Goal: Transaction & Acquisition: Purchase product/service

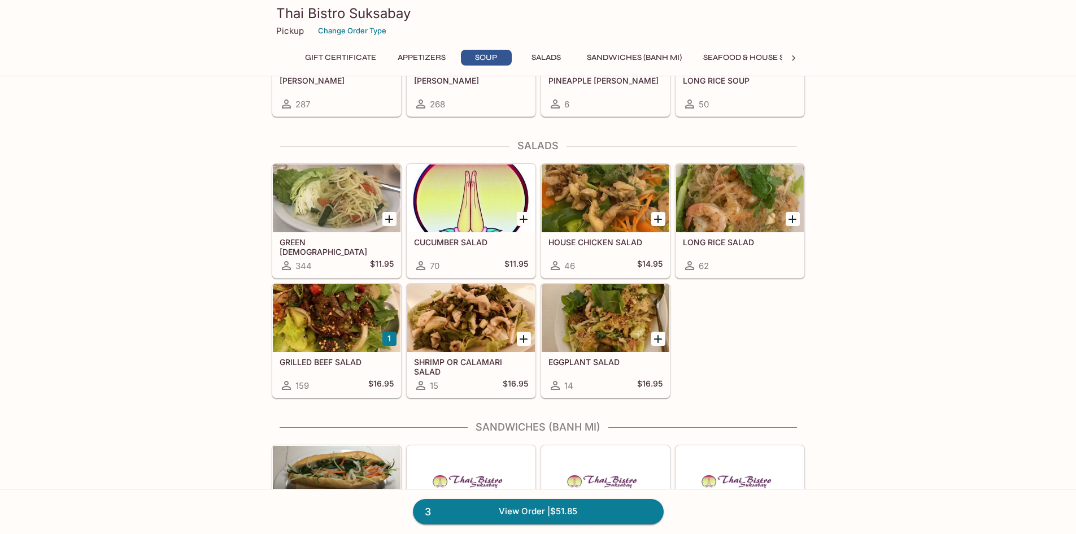
scroll to position [961, 0]
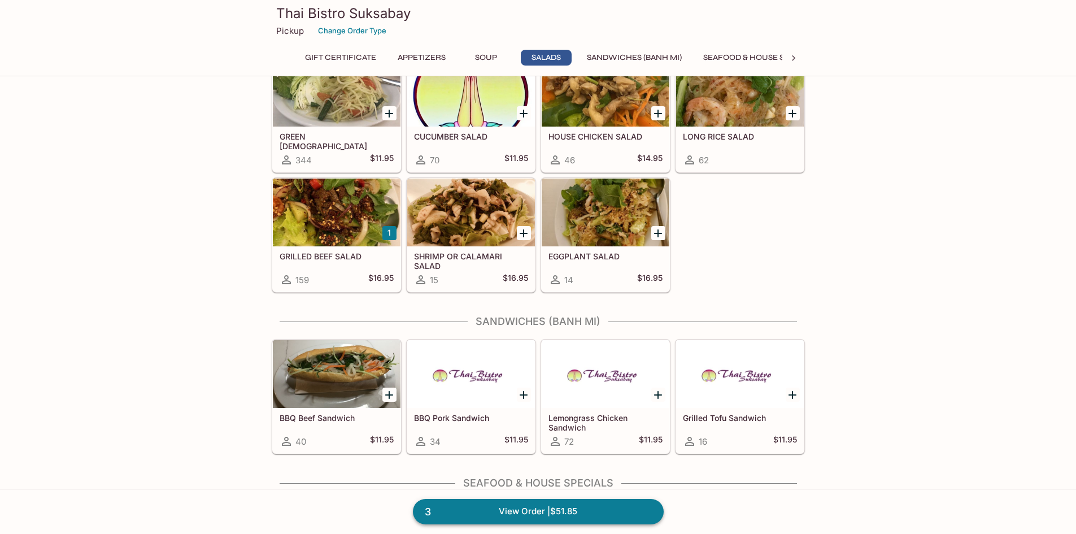
click at [505, 515] on link "3 View Order | $51.85" at bounding box center [538, 511] width 251 height 25
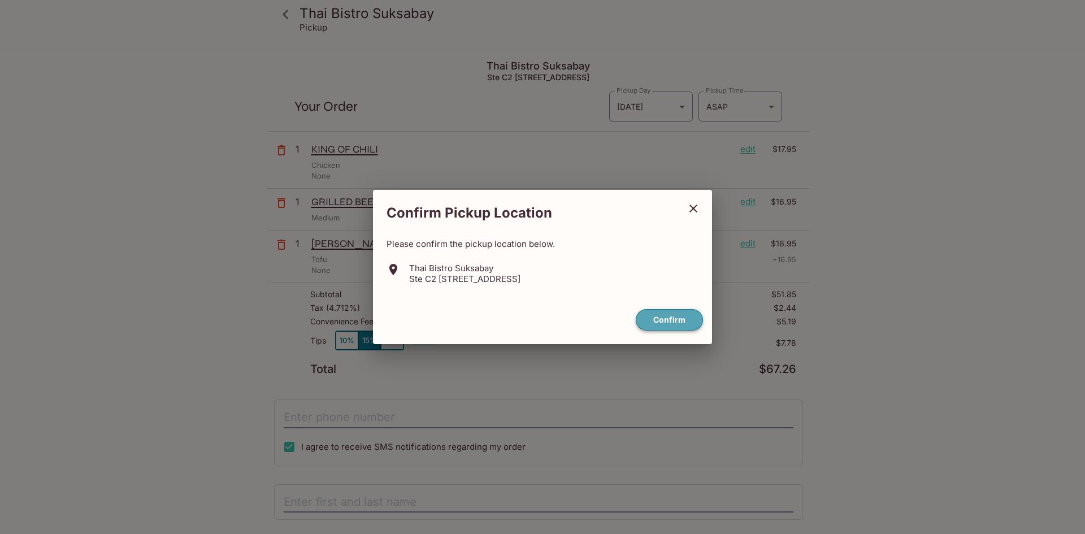
click at [648, 319] on button "Confirm" at bounding box center [669, 320] width 67 height 22
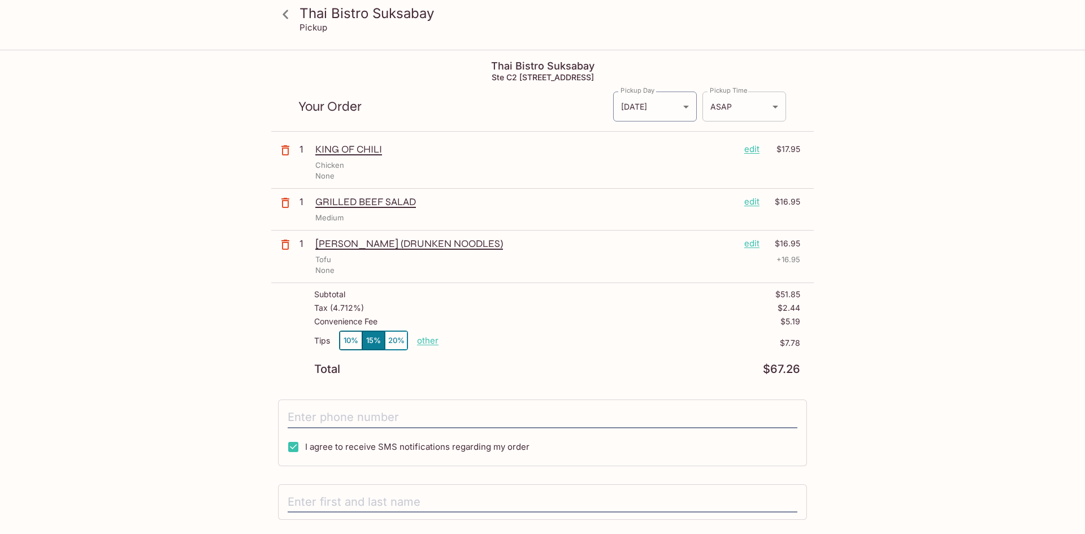
click at [755, 109] on body "Thai Bistro Suksabay Pickup Thai Bistro Suksabay Ste C2 98, [STREET_ADDRESS] Yo…" at bounding box center [542, 318] width 1085 height 534
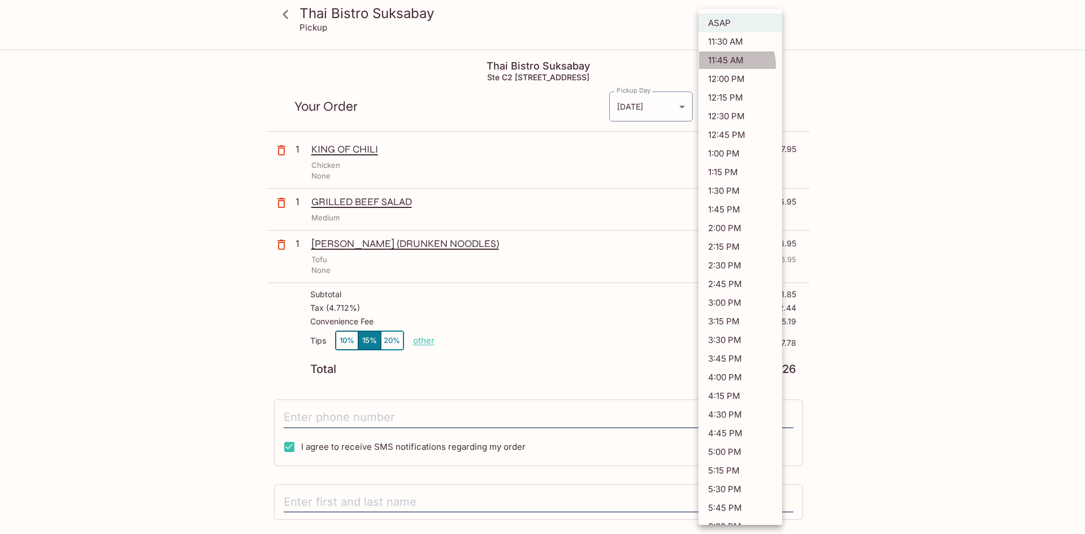
click at [733, 64] on li "11:45 AM" at bounding box center [740, 60] width 84 height 19
type input "[DATE]T21:45:29.000000Z"
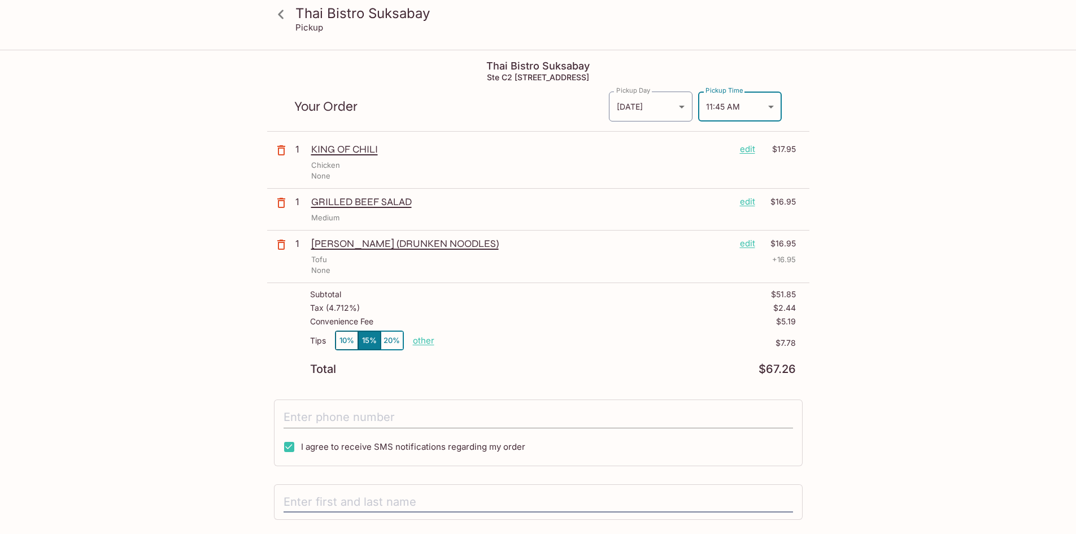
click at [393, 416] on input "tel" at bounding box center [539, 417] width 510 height 21
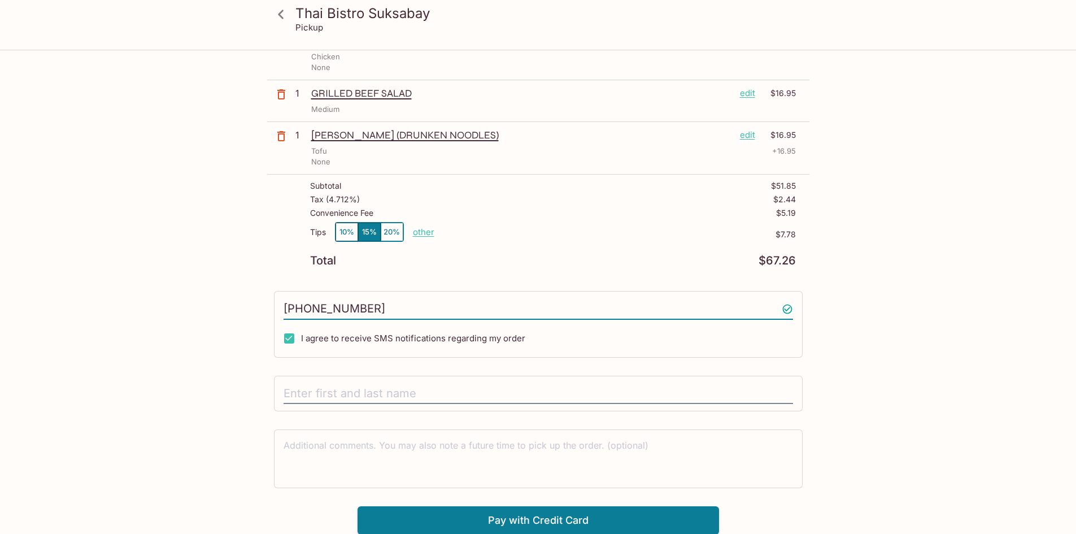
scroll to position [109, 0]
type input "[PHONE_NUMBER]"
click at [399, 398] on input "text" at bounding box center [539, 393] width 510 height 21
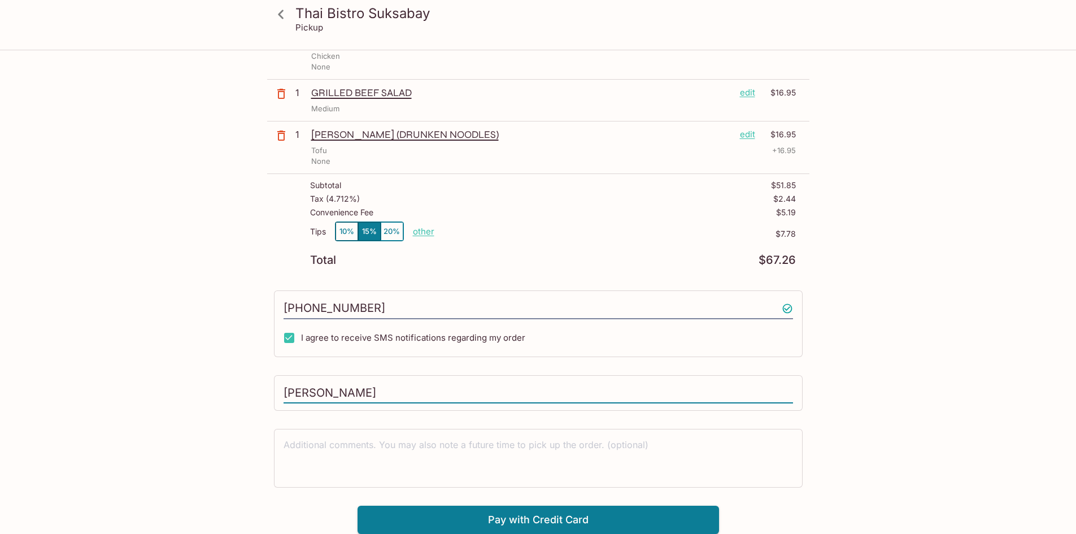
click at [322, 388] on input "[PERSON_NAME]" at bounding box center [539, 393] width 510 height 21
type input "[PERSON_NAME]"
click at [890, 324] on div "Thai Bistro Suksabay Pickup Thai Bistro Suksabay Ste C2 98, [STREET_ADDRESS] Yo…" at bounding box center [538, 238] width 723 height 592
click at [518, 511] on button "Pay with Credit Card" at bounding box center [539, 520] width 362 height 28
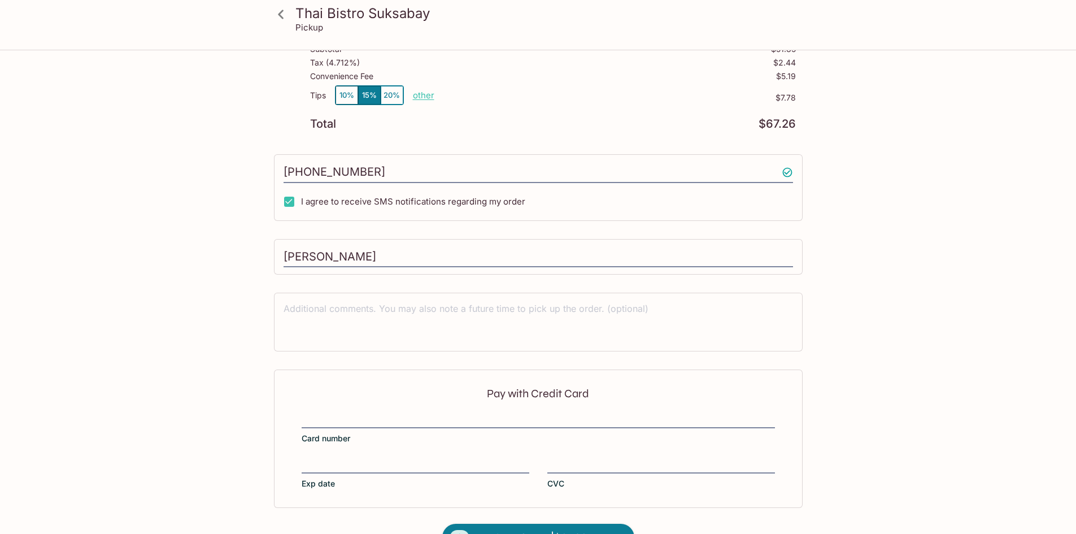
scroll to position [279, 0]
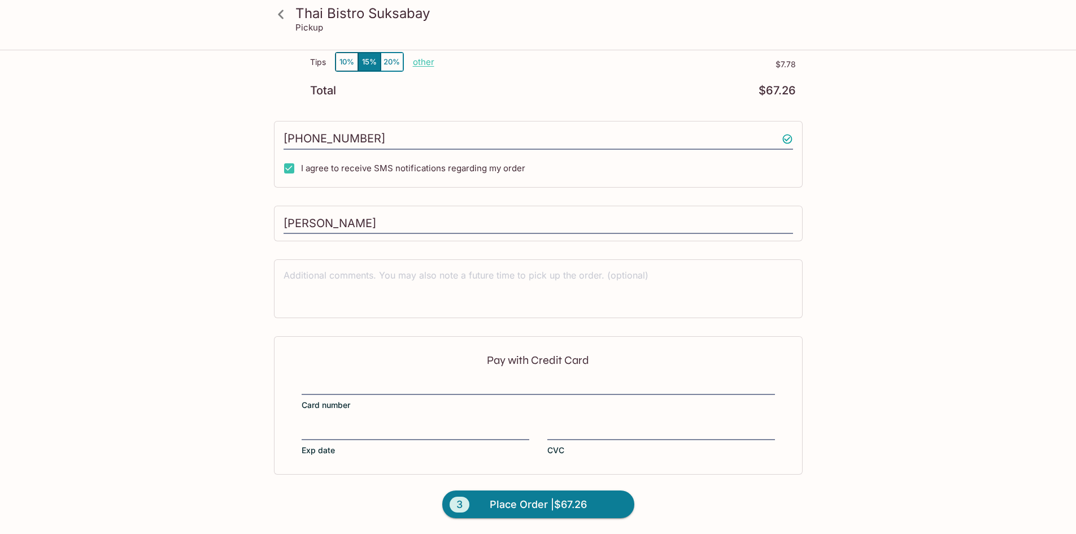
click at [433, 377] on div "Pay with Credit Card Card number Exp date CVC" at bounding box center [538, 405] width 529 height 138
click at [536, 497] on span "Place Order | $67.26" at bounding box center [538, 505] width 97 height 18
